Goal: Task Accomplishment & Management: Manage account settings

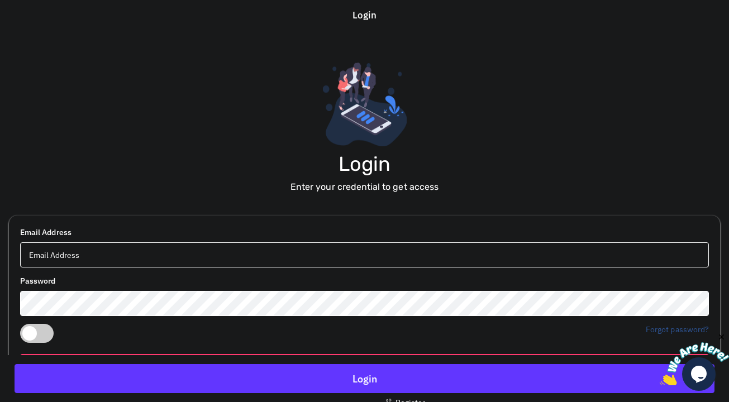
scroll to position [82, 0]
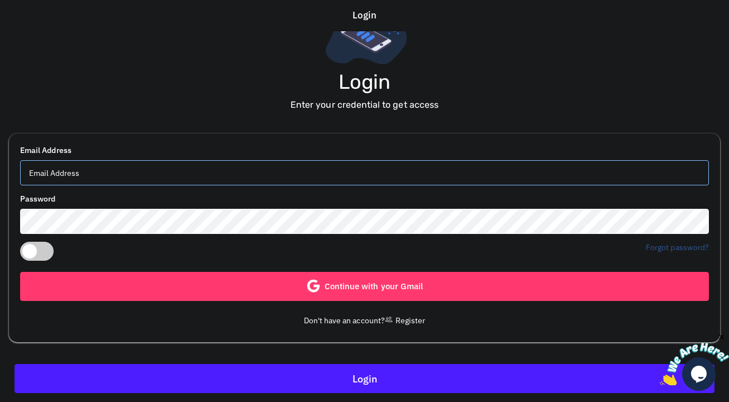
type input "otmega9@gmail.com"
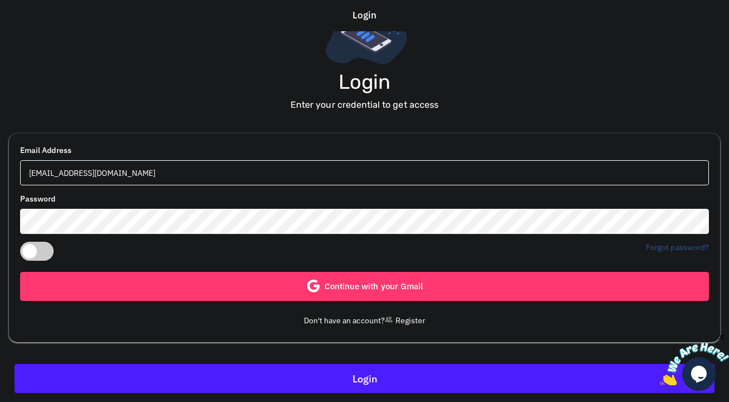
click at [392, 372] on button "Login" at bounding box center [365, 378] width 700 height 29
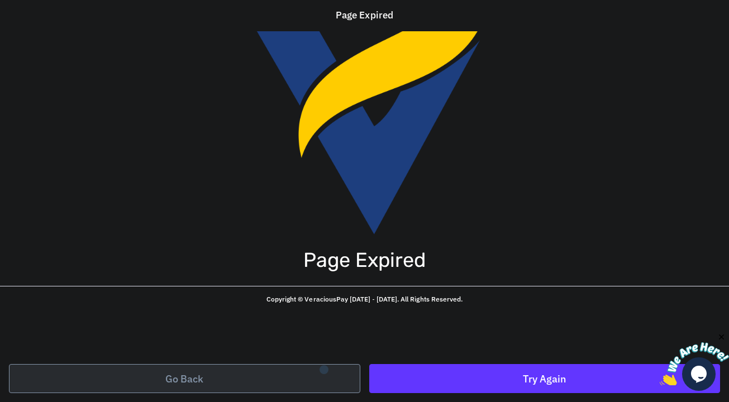
click at [324, 369] on link "Go Back" at bounding box center [185, 378] width 352 height 29
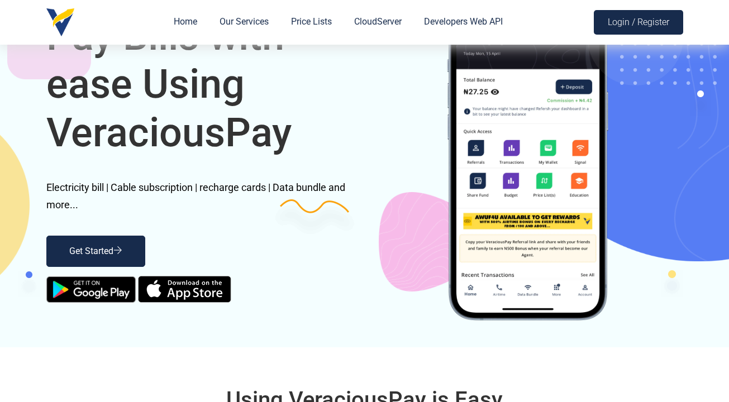
scroll to position [107, 0]
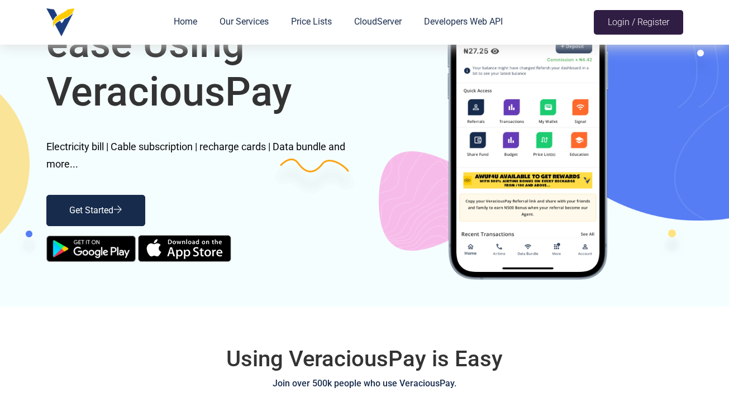
click at [639, 21] on link "Login / Register" at bounding box center [638, 22] width 89 height 25
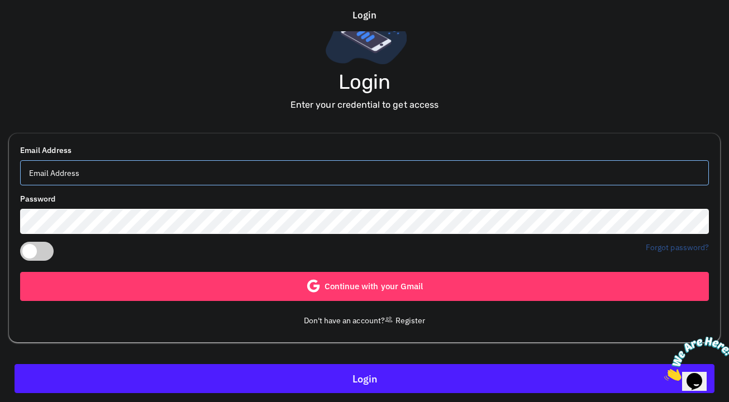
type input "otmega9@gmail.com"
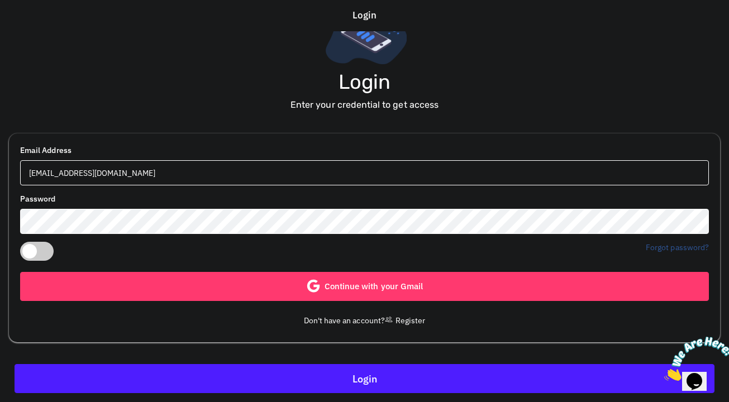
click at [392, 377] on button "Login" at bounding box center [365, 378] width 700 height 29
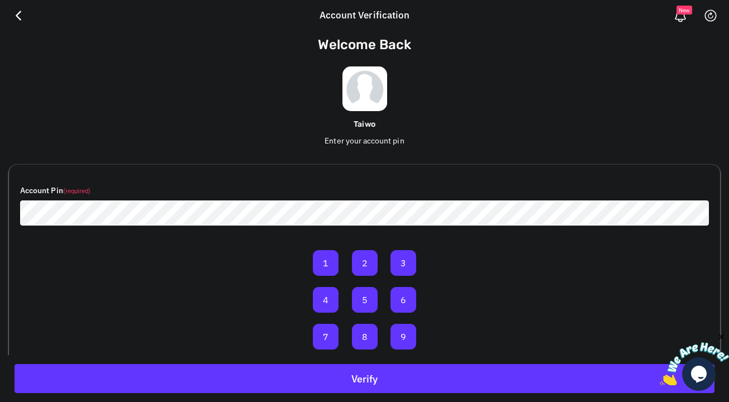
scroll to position [65, 0]
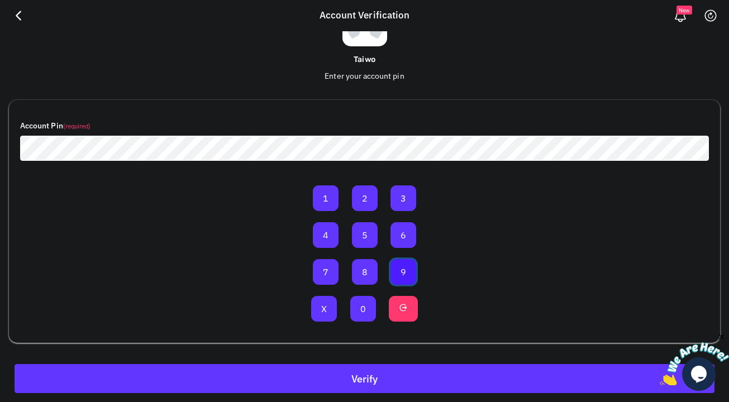
click at [406, 272] on button "9" at bounding box center [404, 272] width 26 height 26
click at [363, 314] on button "0" at bounding box center [363, 309] width 26 height 26
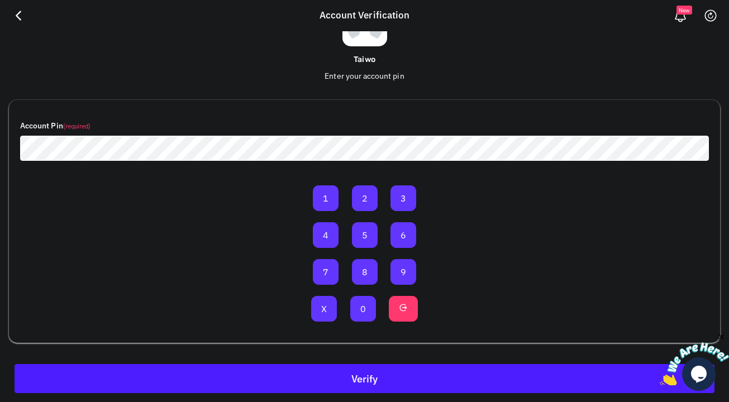
click at [414, 381] on button "Verify" at bounding box center [365, 378] width 700 height 29
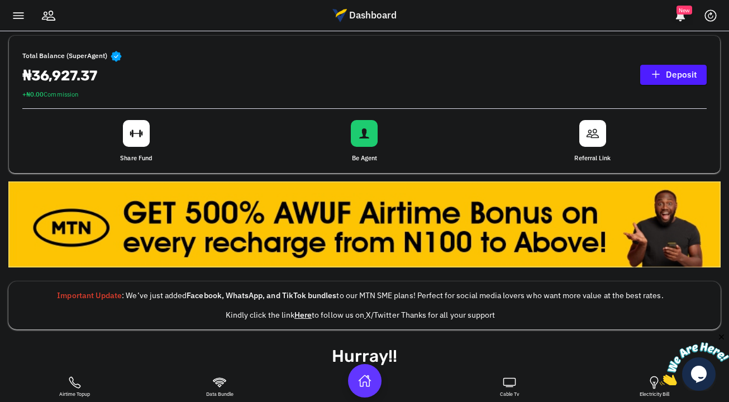
click at [665, 75] on link "Deposit" at bounding box center [674, 75] width 67 height 20
